Goal: Task Accomplishment & Management: Manage account settings

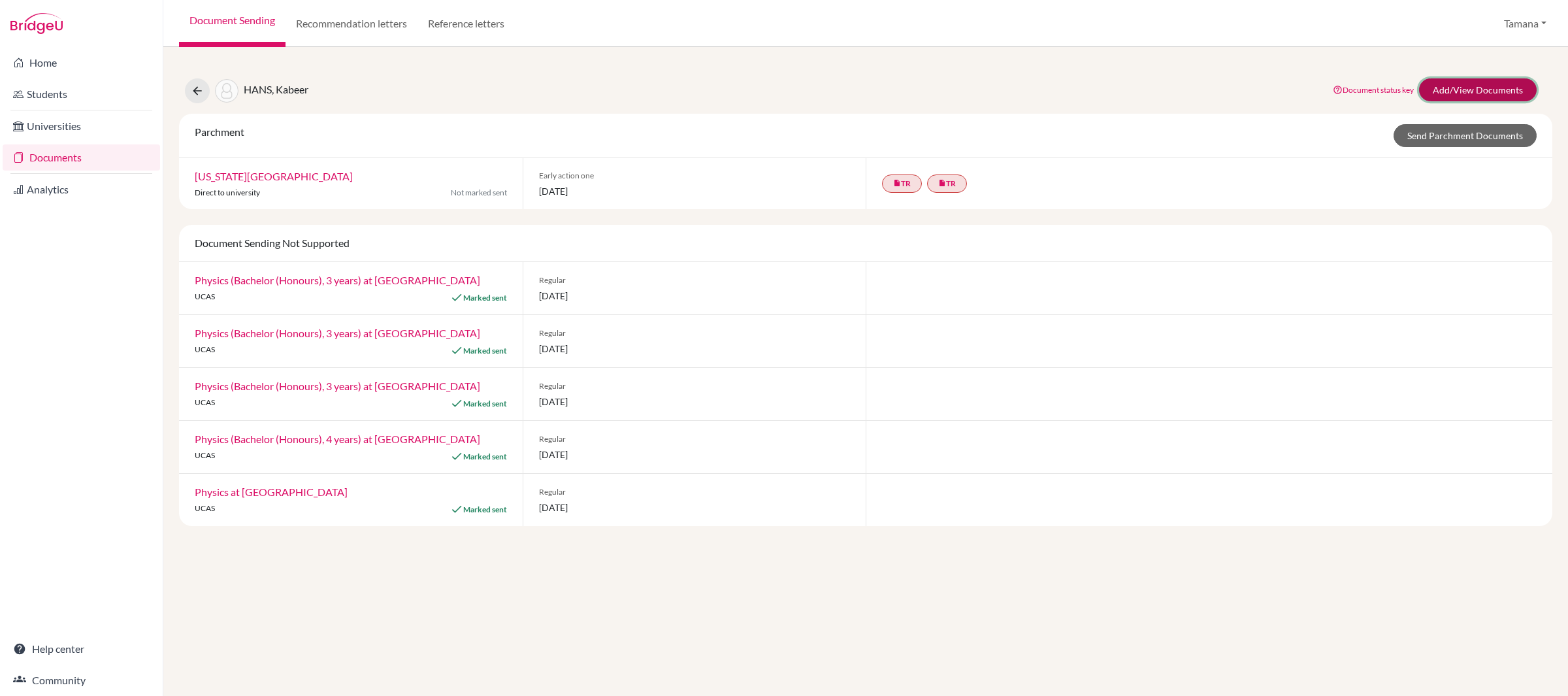
click at [1444, 90] on link "Add/View Documents" at bounding box center [1477, 90] width 118 height 23
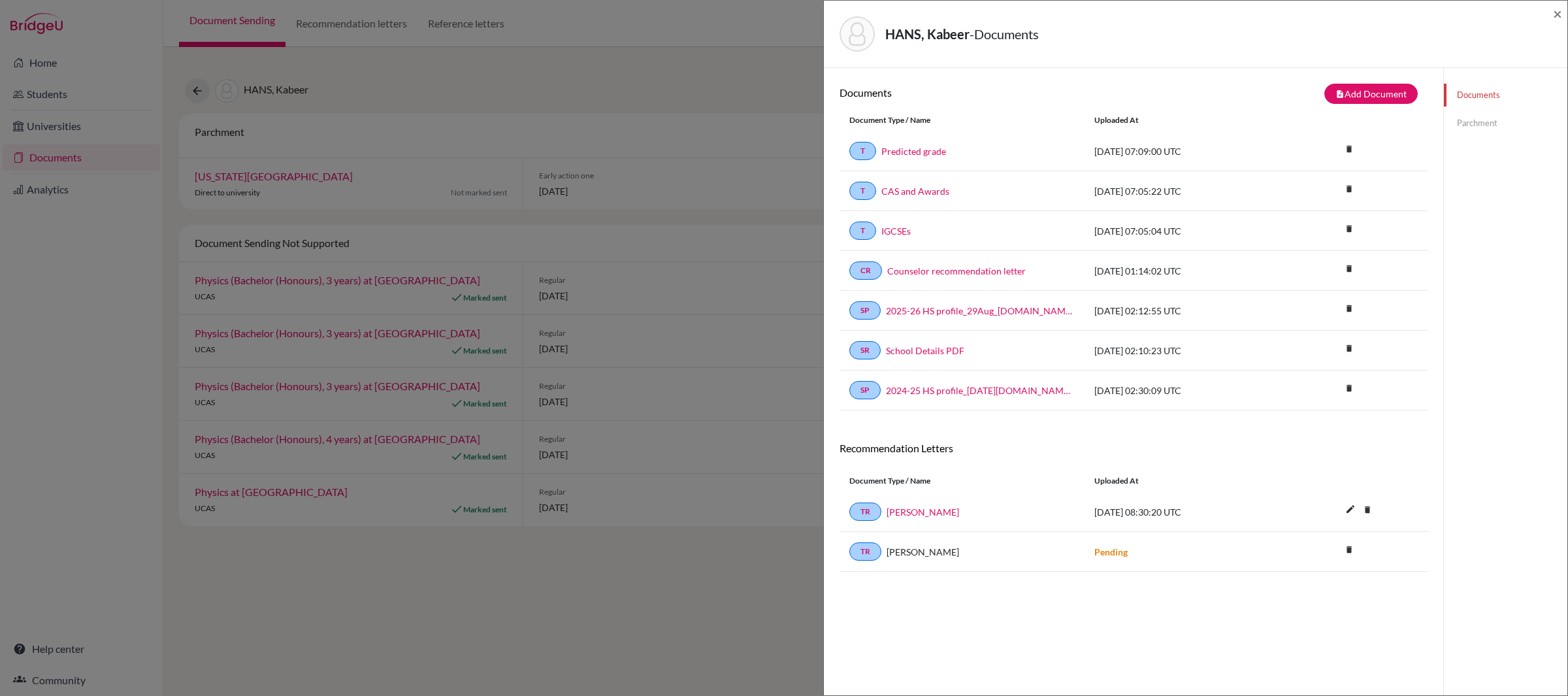
scroll to position [1, 0]
click at [1563, 14] on div "HANS, Kabeer - Documents ×" at bounding box center [1195, 35] width 744 height 68
click at [1557, 14] on span "×" at bounding box center [1557, 13] width 9 height 19
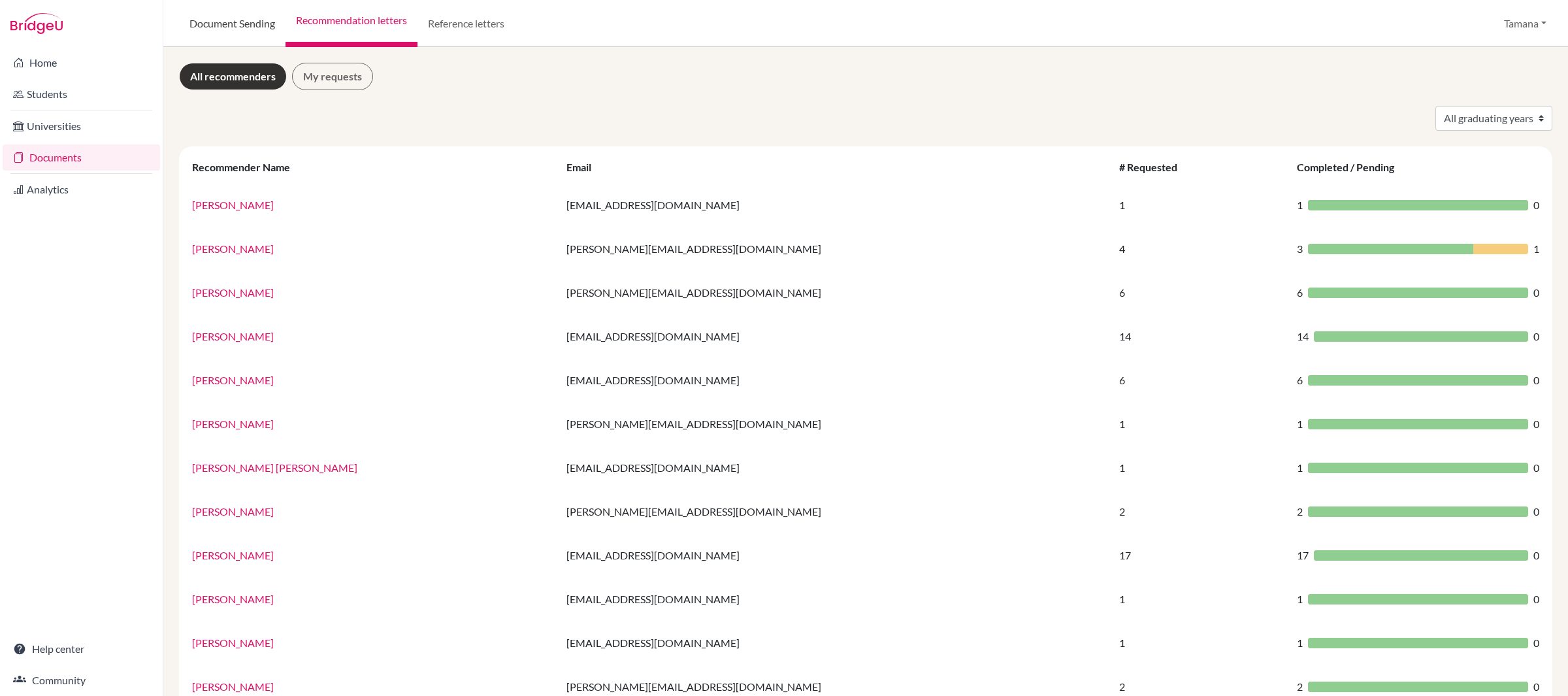
click at [267, 21] on link "Document Sending" at bounding box center [232, 23] width 106 height 47
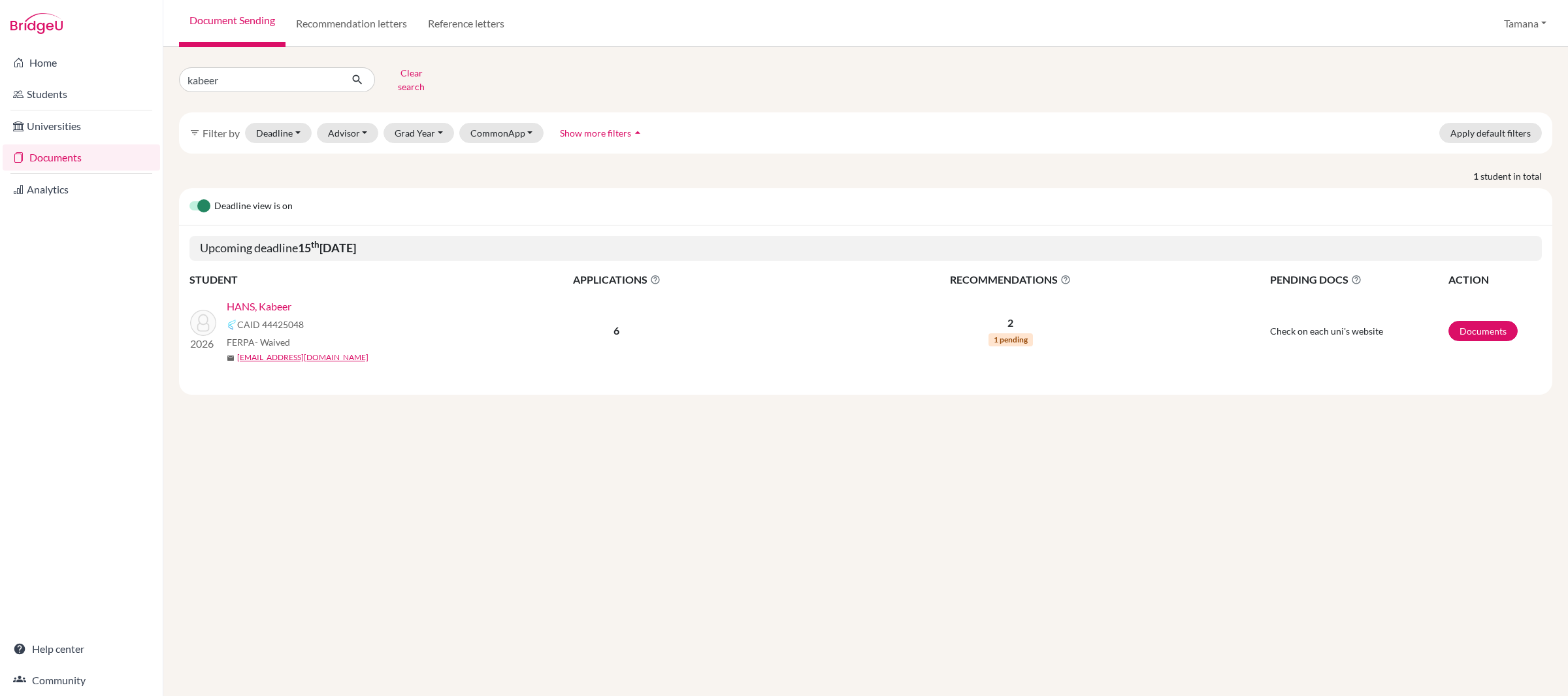
click at [236, 299] on link "HANS, Kabeer" at bounding box center [259, 306] width 64 height 16
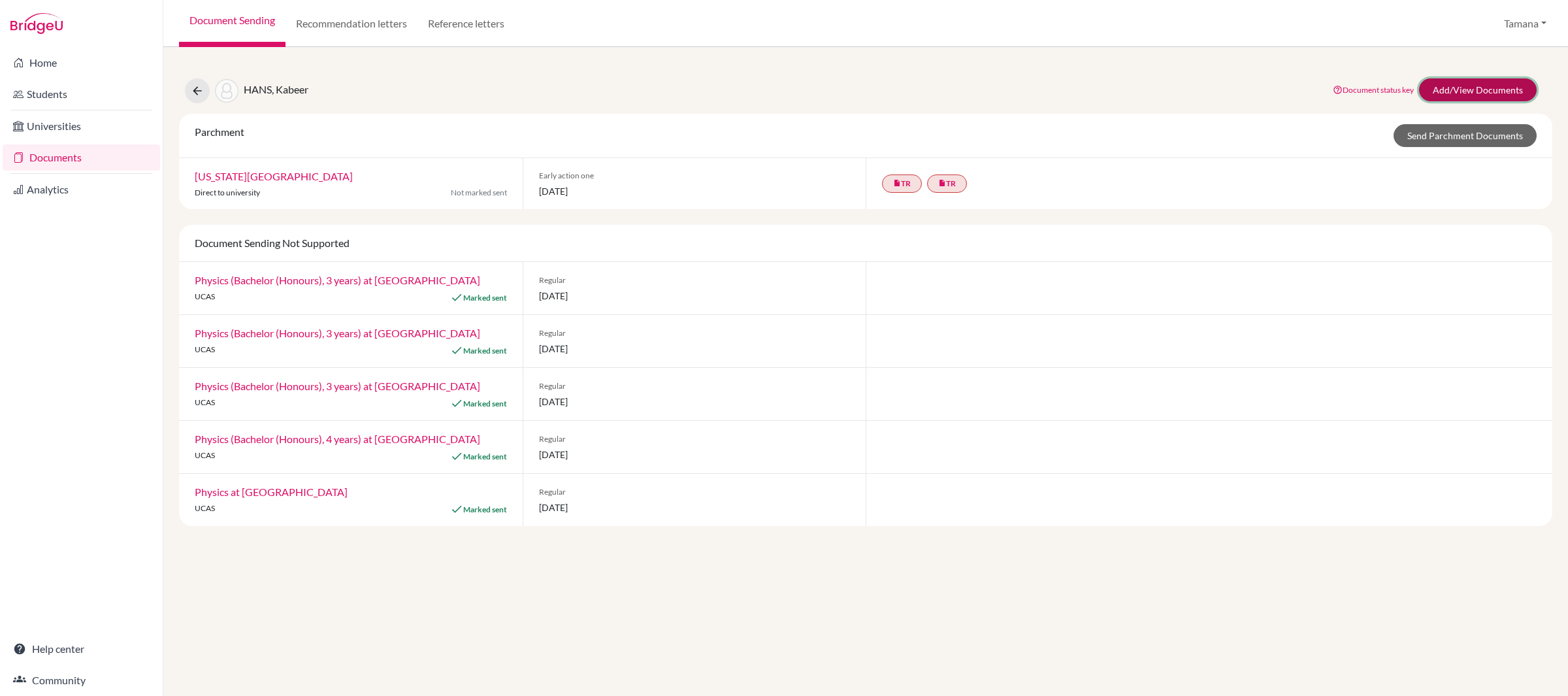
click at [1453, 86] on link "Add/View Documents" at bounding box center [1477, 90] width 118 height 23
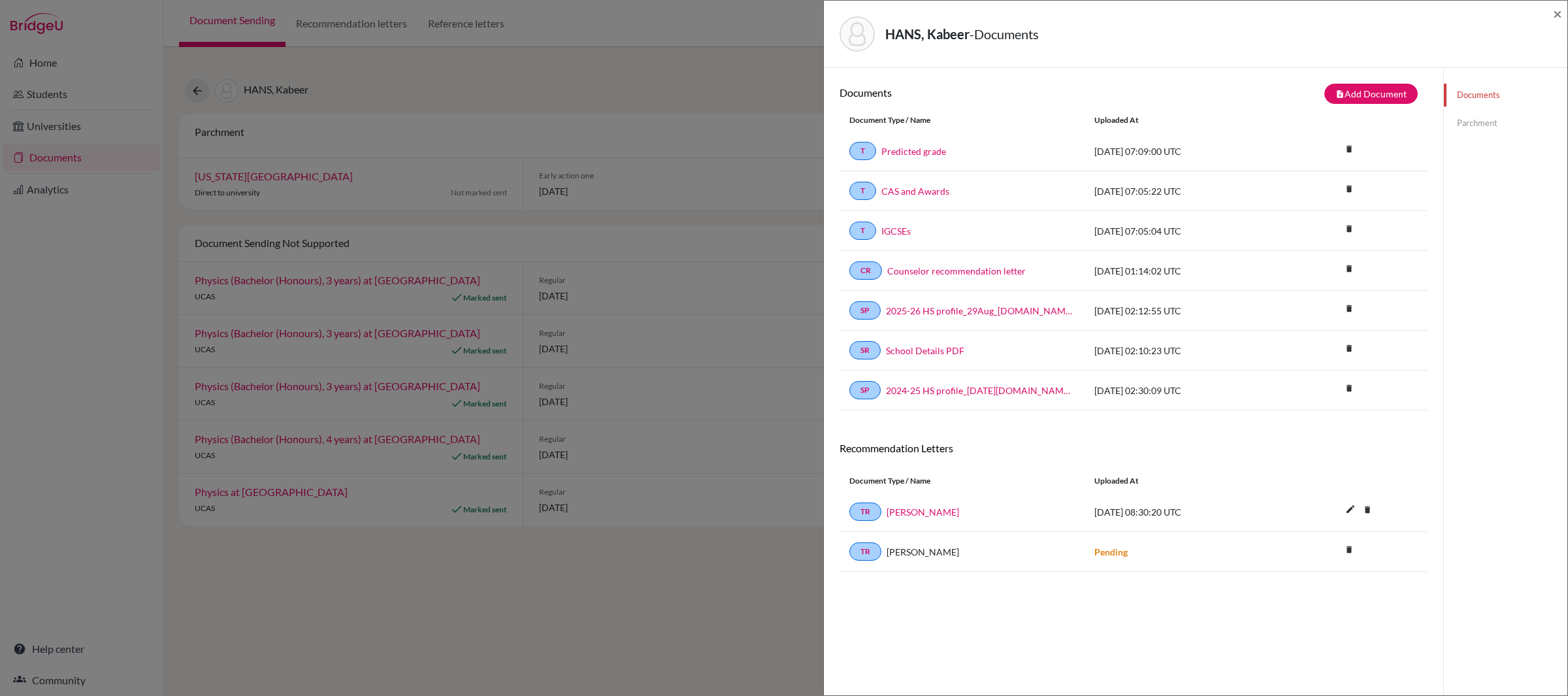
scroll to position [13, 0]
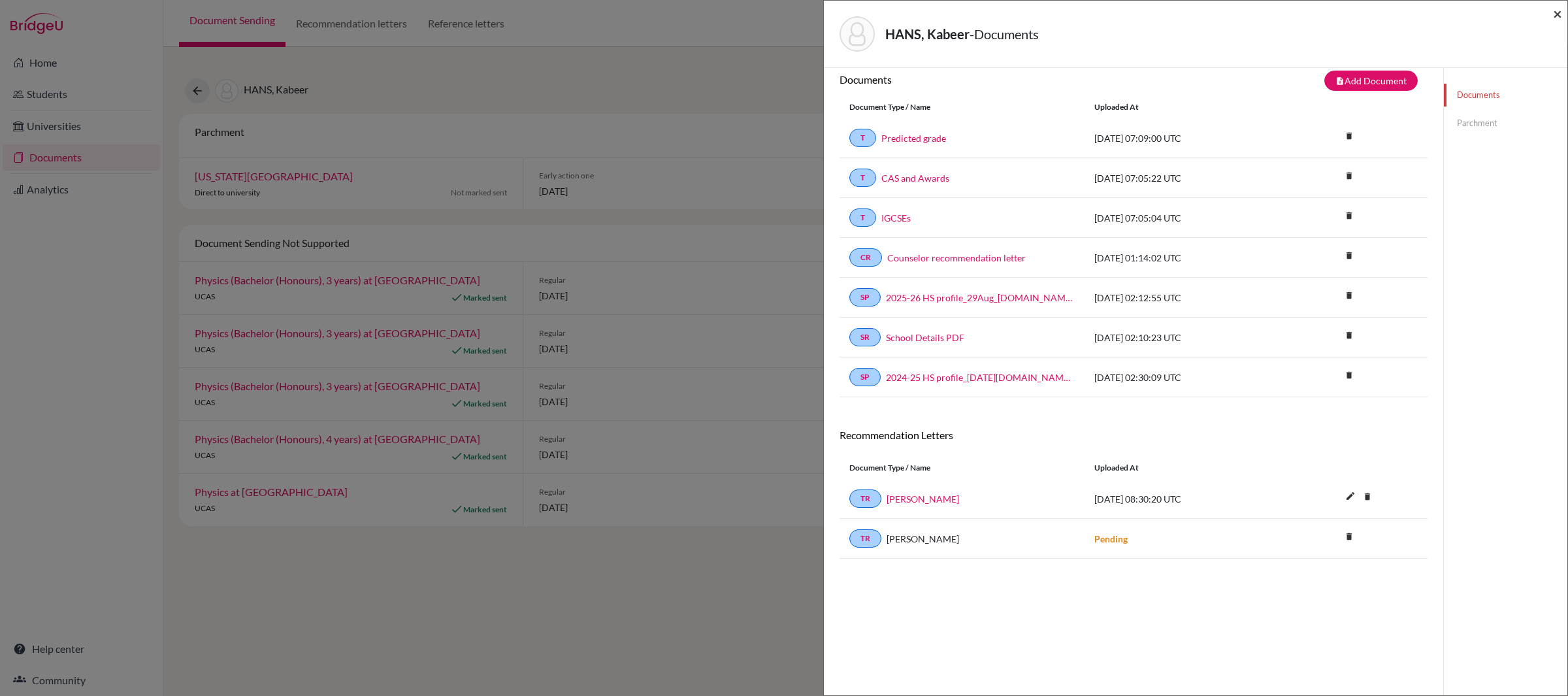
click at [1553, 13] on span "×" at bounding box center [1557, 13] width 9 height 19
